Goal: Transaction & Acquisition: Purchase product/service

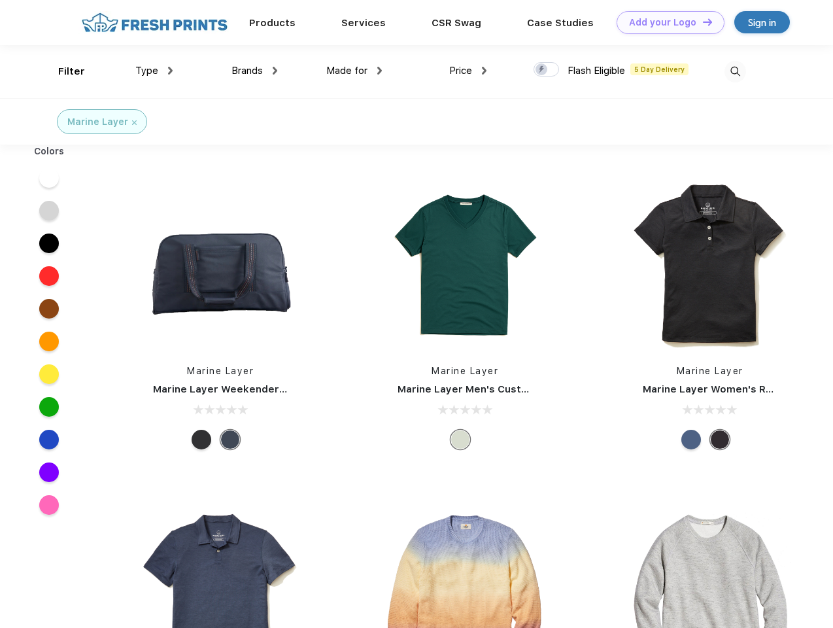
scroll to position [1, 0]
click at [666, 22] on link "Add your Logo Design Tool" at bounding box center [671, 22] width 108 height 23
click at [0, 0] on div "Design Tool" at bounding box center [0, 0] width 0 height 0
click at [702, 22] on link "Add your Logo Design Tool" at bounding box center [671, 22] width 108 height 23
click at [63, 71] on div "Filter" at bounding box center [71, 71] width 27 height 15
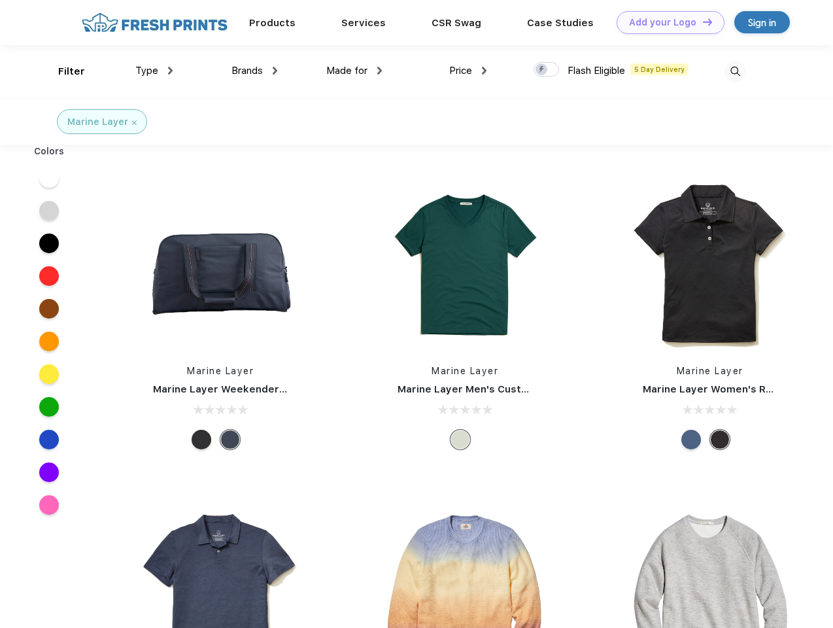
click at [154, 71] on span "Type" at bounding box center [146, 71] width 23 height 12
click at [254, 71] on span "Brands" at bounding box center [247, 71] width 31 height 12
click at [354, 71] on span "Made for" at bounding box center [346, 71] width 41 height 12
click at [468, 71] on span "Price" at bounding box center [460, 71] width 23 height 12
click at [547, 70] on div at bounding box center [547, 69] width 26 height 14
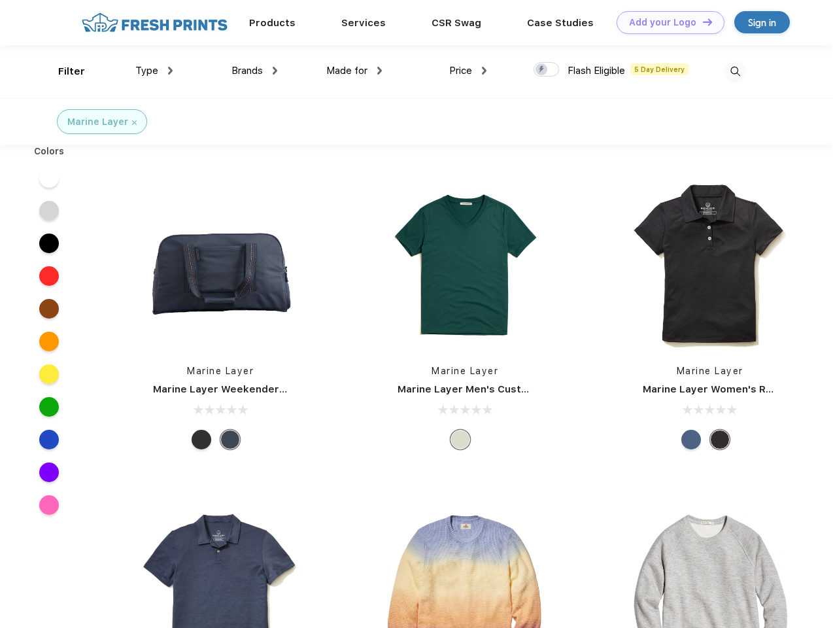
click at [542, 70] on input "checkbox" at bounding box center [538, 65] width 9 height 9
click at [735, 71] on img at bounding box center [736, 72] width 22 height 22
